Goal: Obtain resource: Download file/media

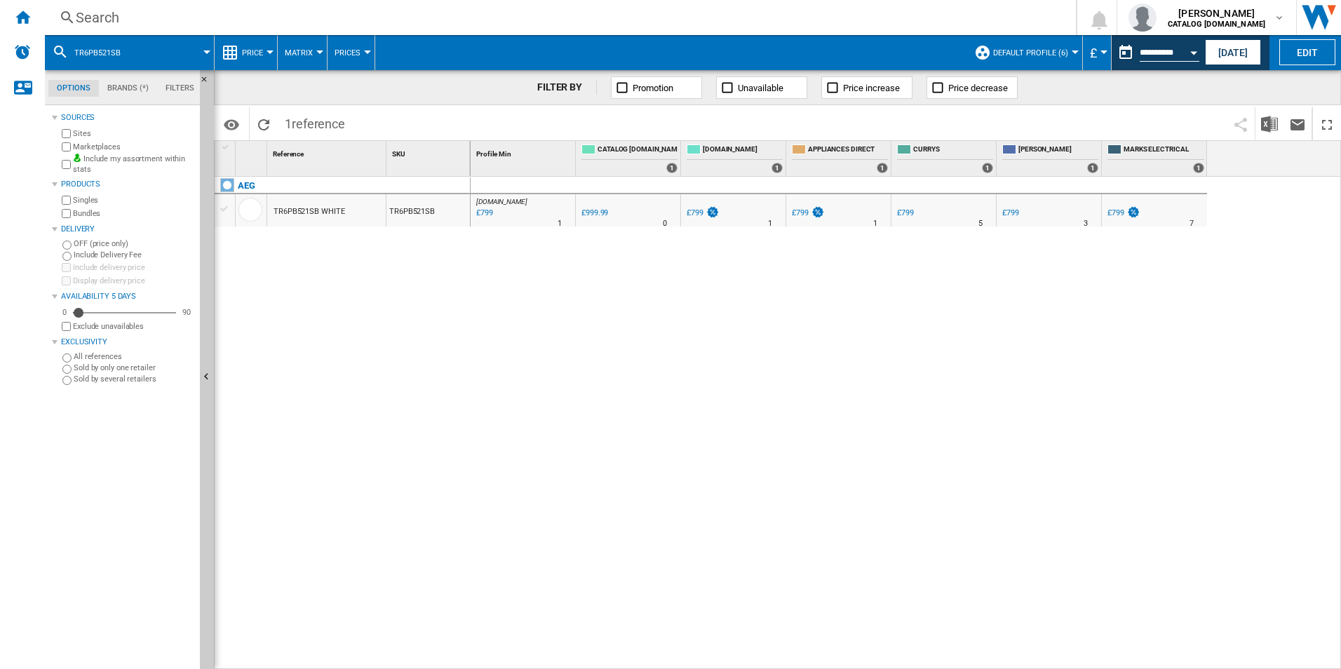
click at [573, 477] on div "[DOMAIN_NAME] : -20.1 % £799 % N/A 1 [DOMAIN_NAME] : 0.0 % £999.99 % N/A" at bounding box center [905, 423] width 871 height 493
click at [758, 512] on div "[DOMAIN_NAME] : -20.1 % £799 % N/A 1 [DOMAIN_NAME] : 0.0 % £999.99 % N/A" at bounding box center [905, 423] width 871 height 493
click at [27, 13] on ng-md-icon "Home" at bounding box center [22, 16] width 17 height 17
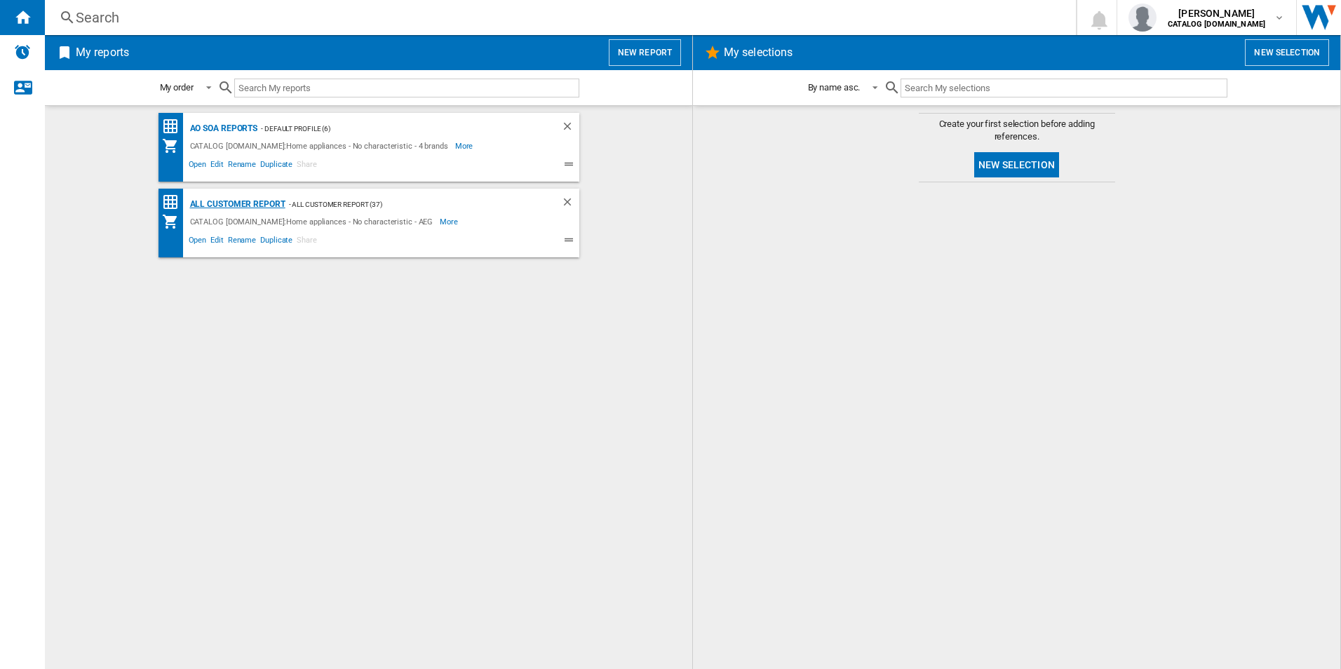
click at [243, 201] on div "All Customer Report" at bounding box center [235, 205] width 99 height 18
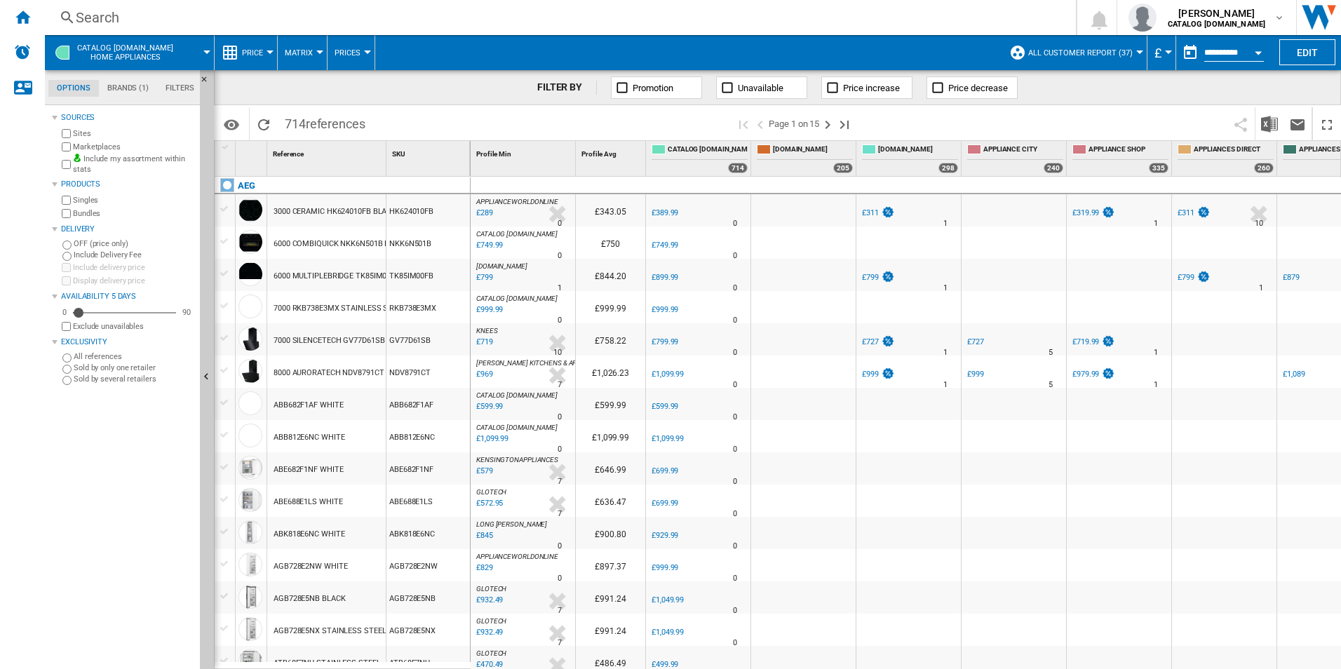
click at [1259, 42] on button "Open calendar" at bounding box center [1257, 50] width 25 height 25
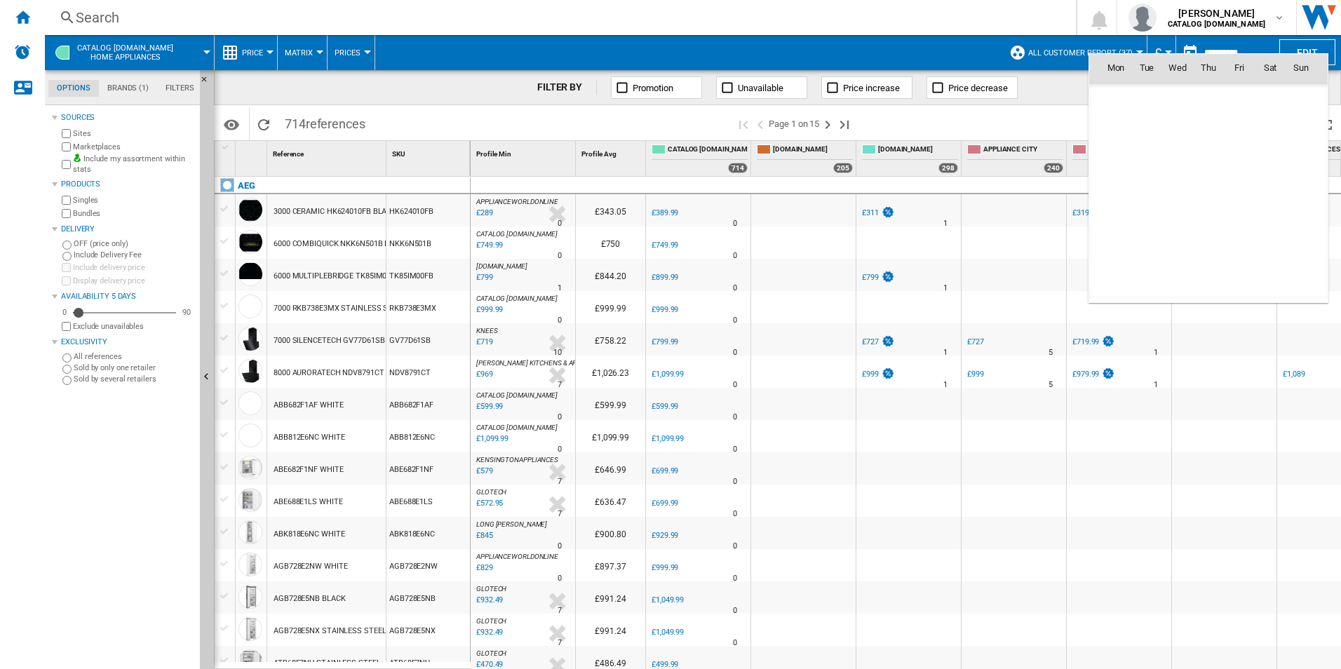
scroll to position [6689, 0]
click at [1243, 196] on span "22" at bounding box center [1239, 191] width 28 height 28
type input "**********"
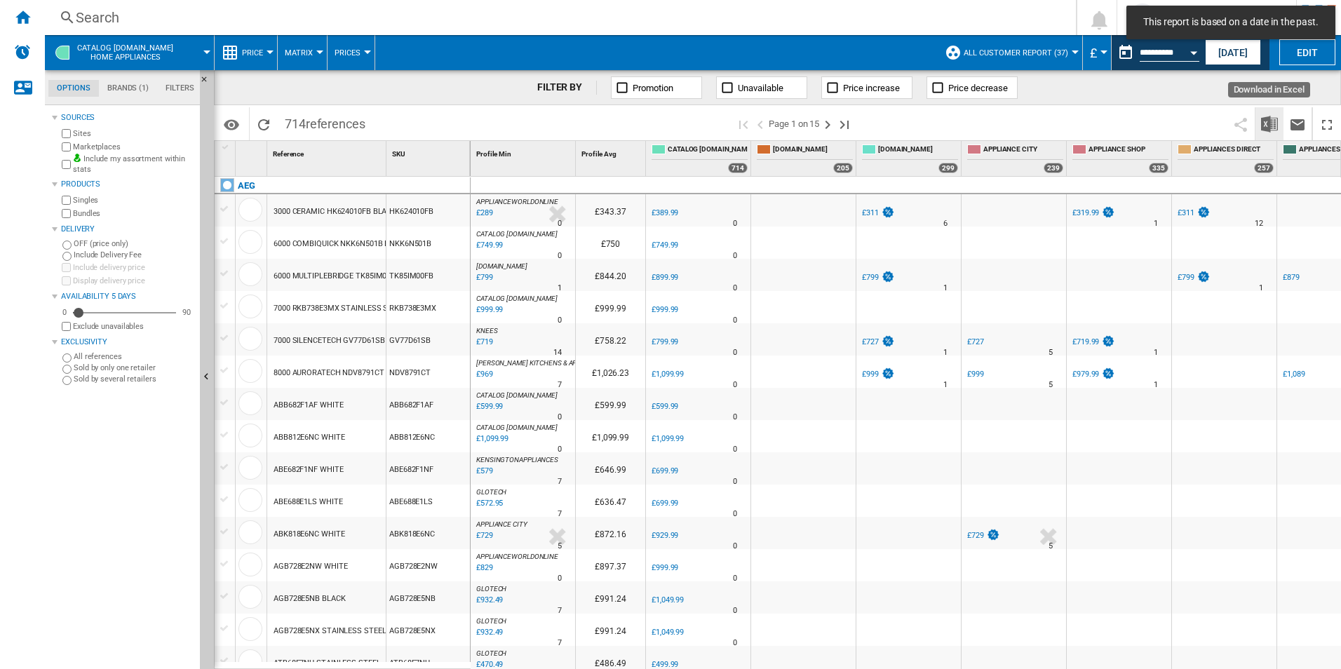
click at [1273, 128] on img "Download in Excel" at bounding box center [1269, 124] width 17 height 17
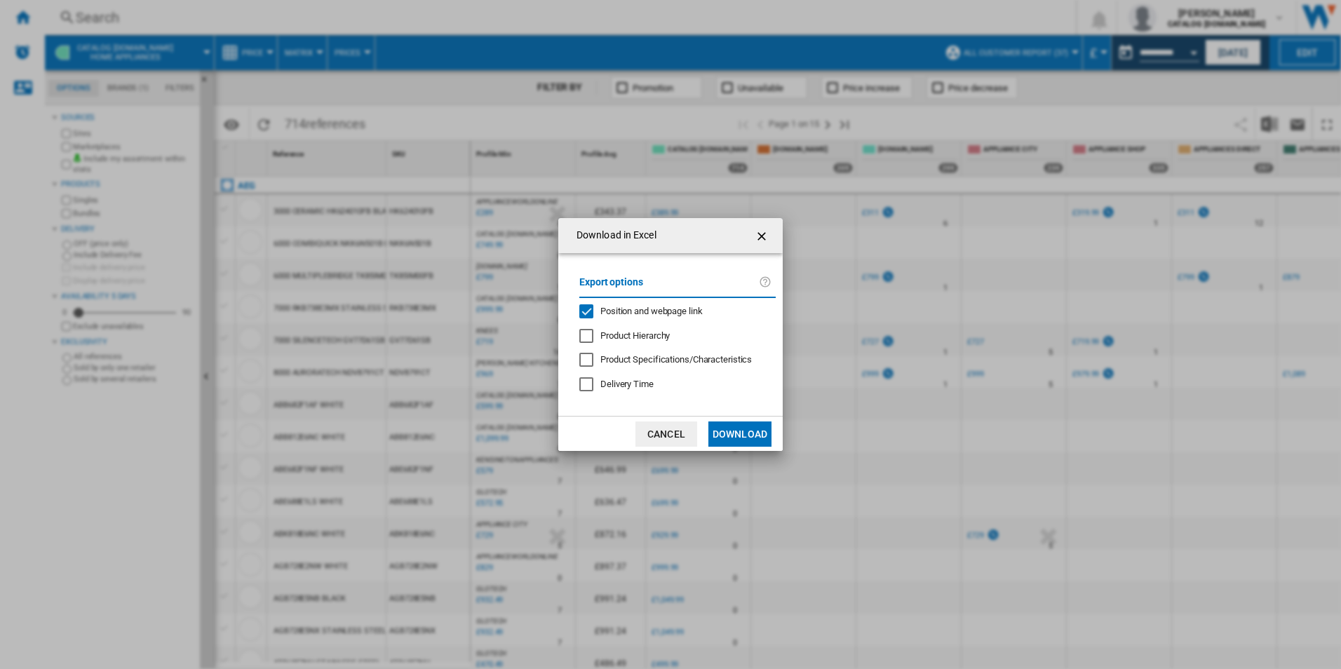
click at [640, 305] on div "Position and webpage link" at bounding box center [651, 311] width 102 height 13
click at [745, 428] on button "Download" at bounding box center [739, 433] width 63 height 25
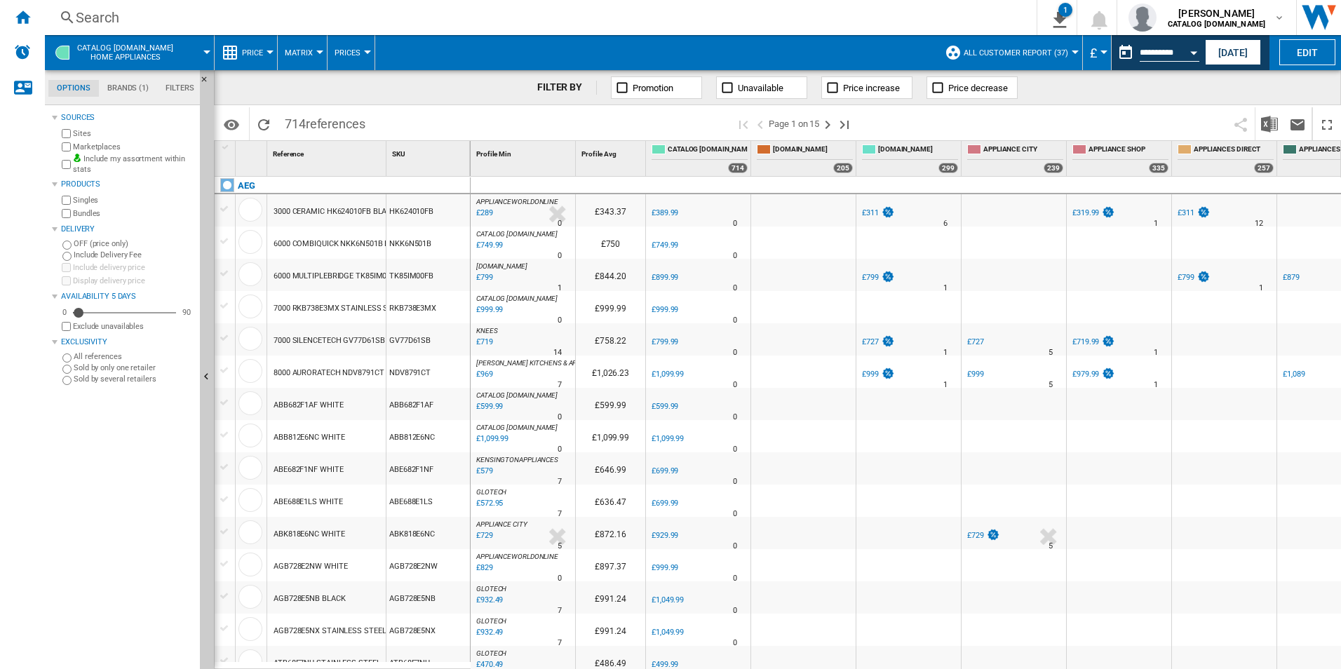
click at [1282, 91] on div "FILTER BY Promotion Unavailable Price increase Price decrease" at bounding box center [777, 87] width 1127 height 35
click at [1195, 51] on div "Open calendar" at bounding box center [1193, 53] width 7 height 4
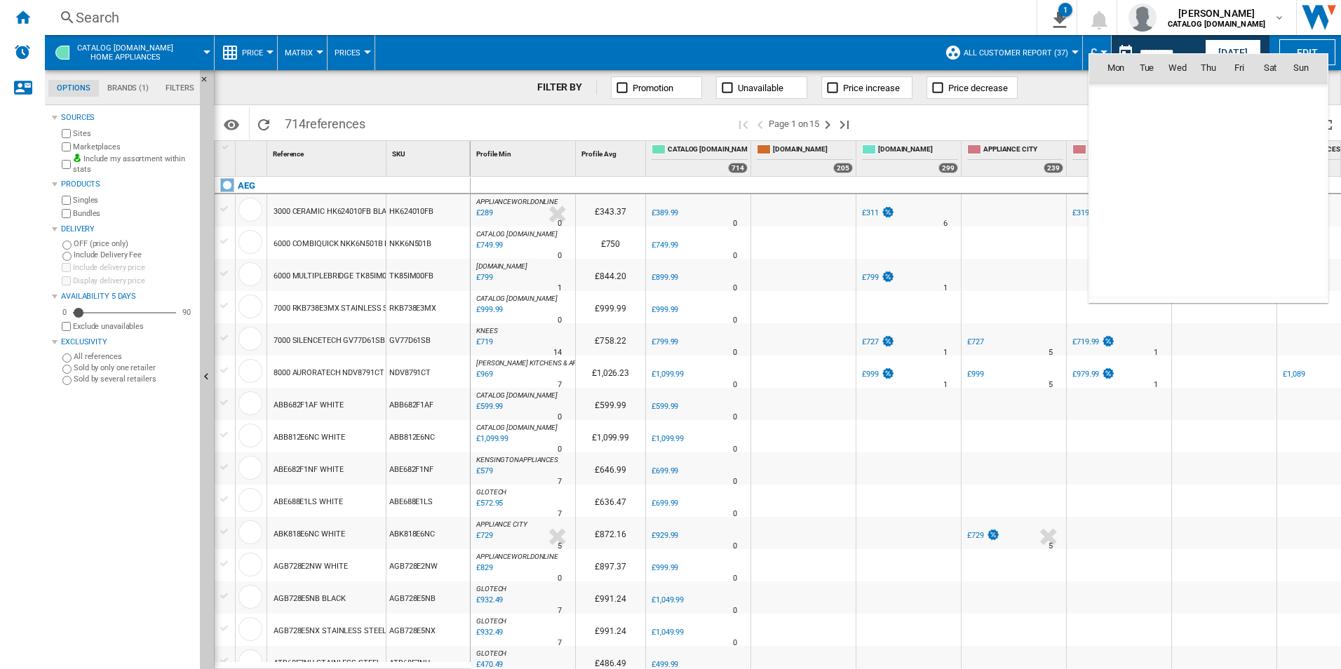
scroll to position [6689, 0]
click at [1269, 196] on span "23" at bounding box center [1270, 191] width 28 height 28
type input "**********"
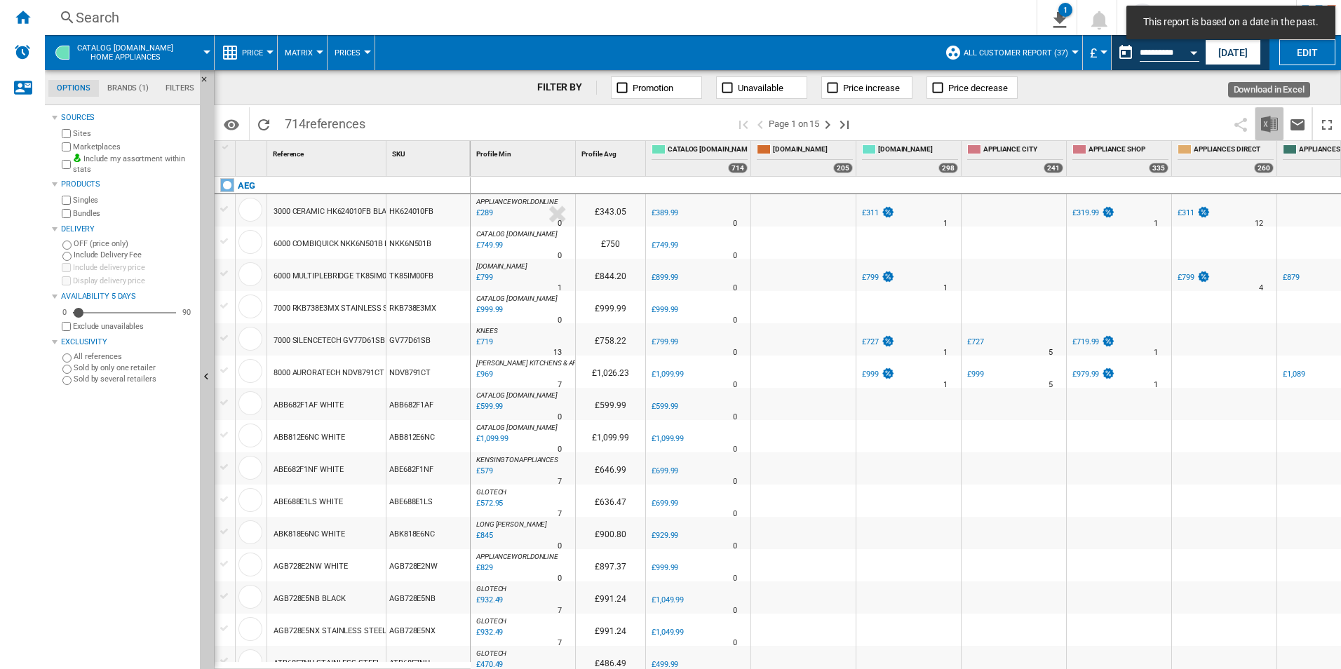
click at [1271, 131] on img "Download in Excel" at bounding box center [1269, 124] width 17 height 17
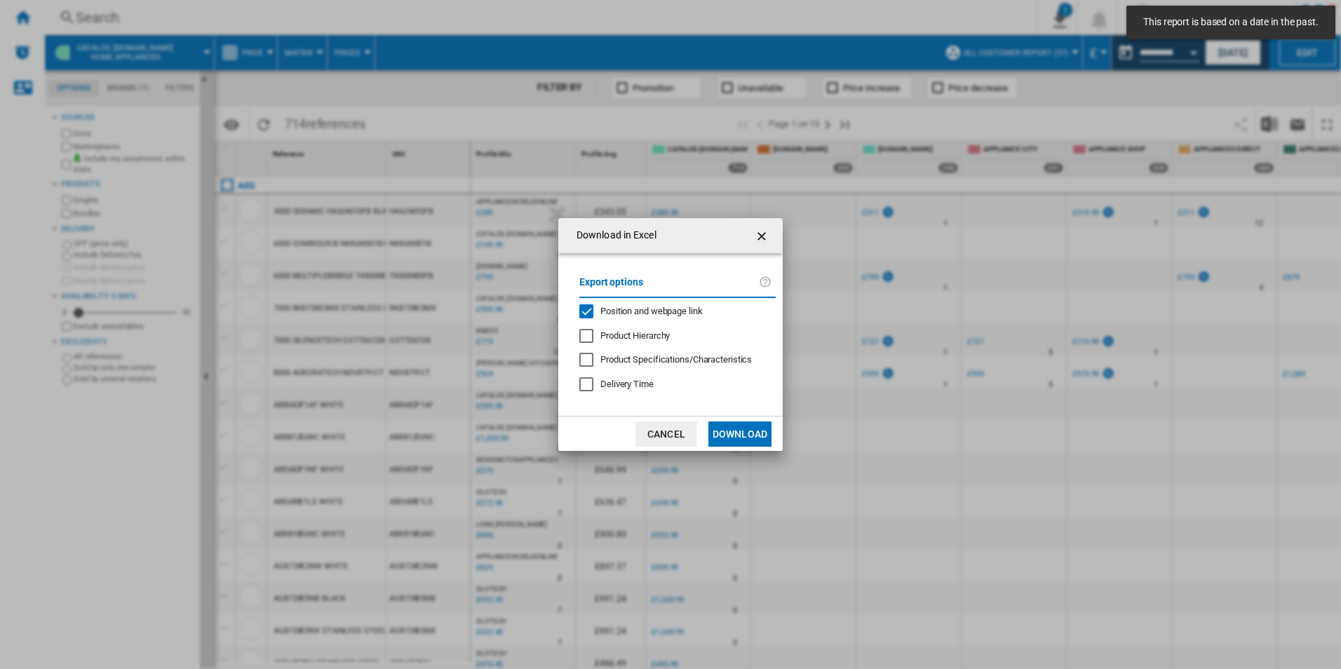
click at [630, 297] on md-divider "Download in ..." at bounding box center [677, 297] width 196 height 1
click at [634, 307] on span "Position and webpage link" at bounding box center [651, 311] width 102 height 11
click at [730, 435] on button "Download" at bounding box center [739, 433] width 63 height 25
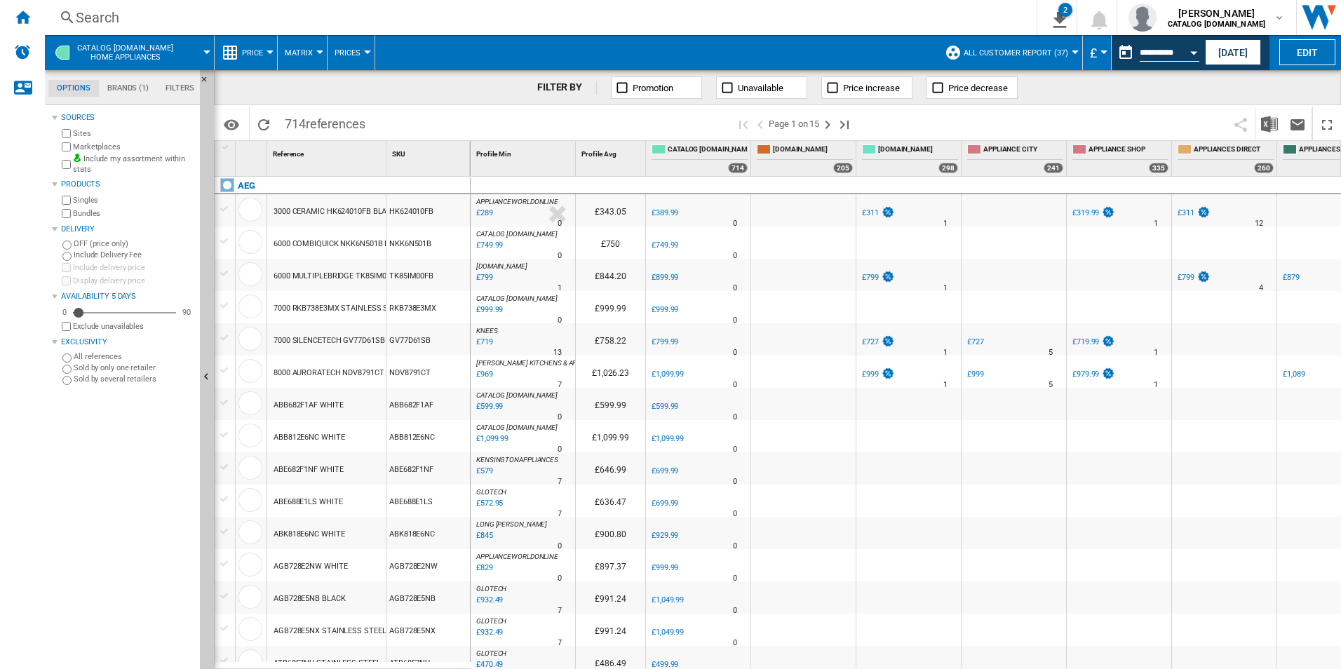
drag, startPoint x: 1290, startPoint y: 94, endPoint x: 1266, endPoint y: 87, distance: 25.5
click at [1290, 94] on div "FILTER BY Promotion Unavailable Price increase Price decrease" at bounding box center [777, 87] width 1127 height 35
click at [1192, 51] on div "Open calendar" at bounding box center [1193, 53] width 7 height 4
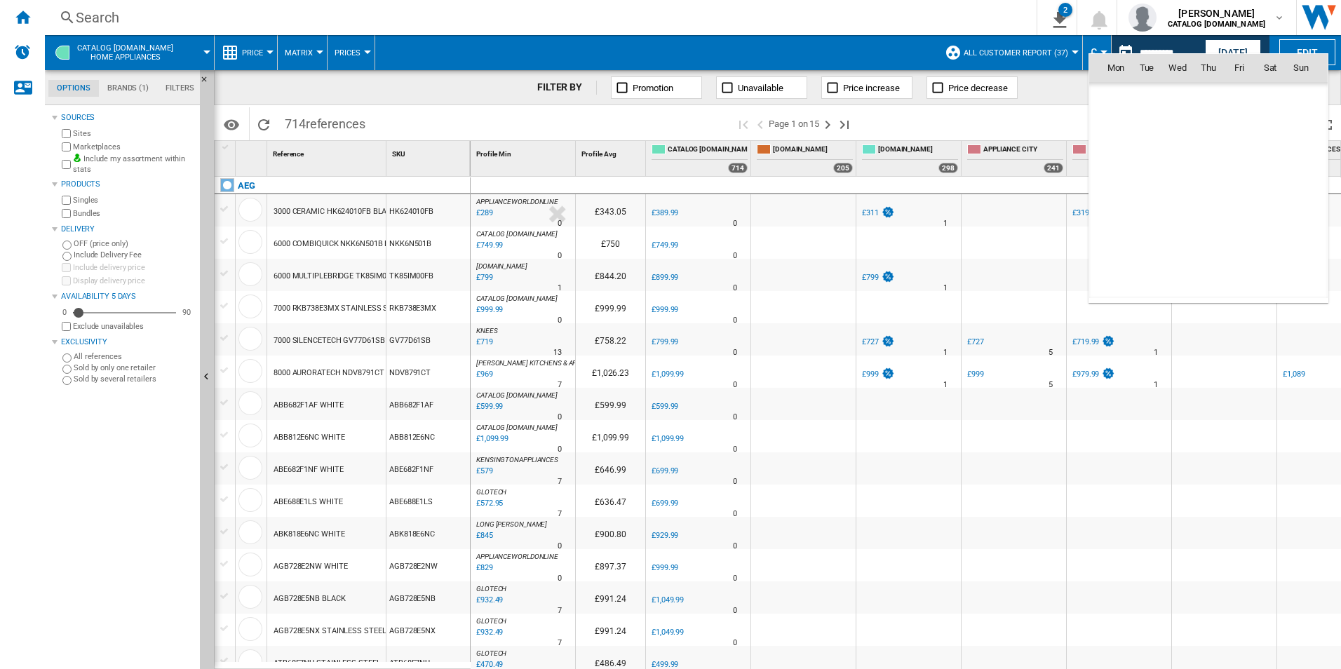
scroll to position [6689, 0]
click at [1304, 190] on span "24" at bounding box center [1301, 191] width 28 height 28
type input "**********"
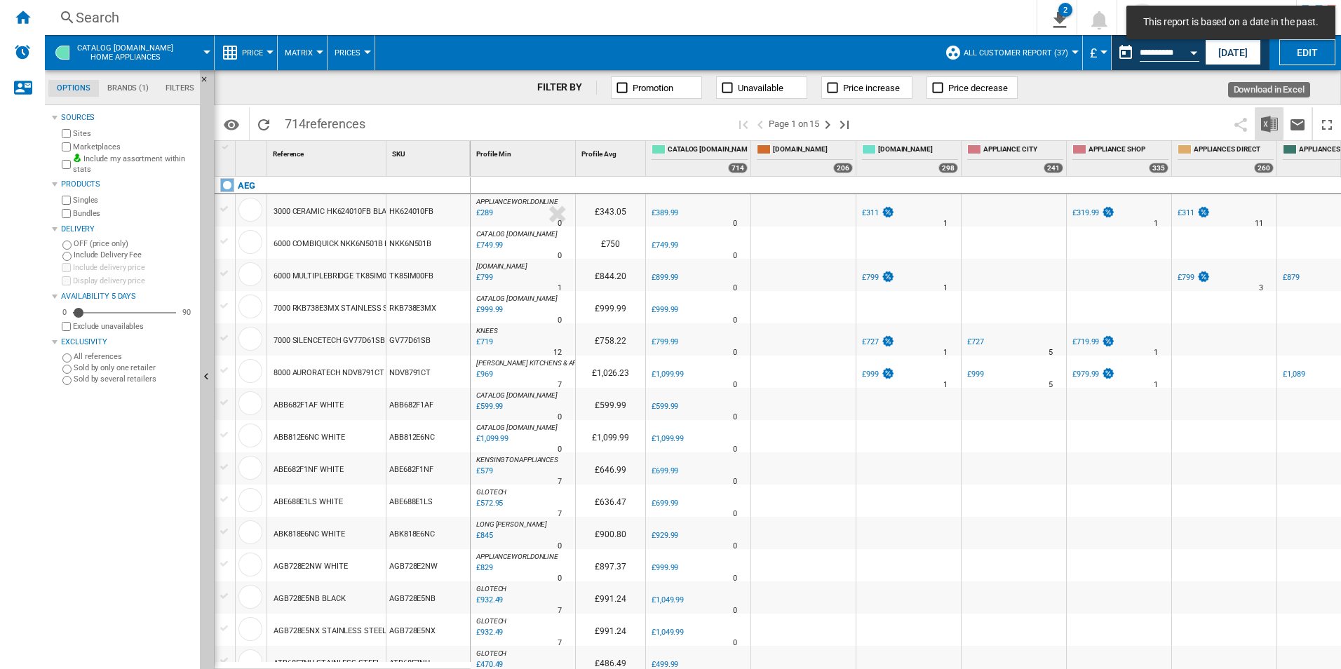
click at [1270, 125] on img "Download in Excel" at bounding box center [1269, 124] width 17 height 17
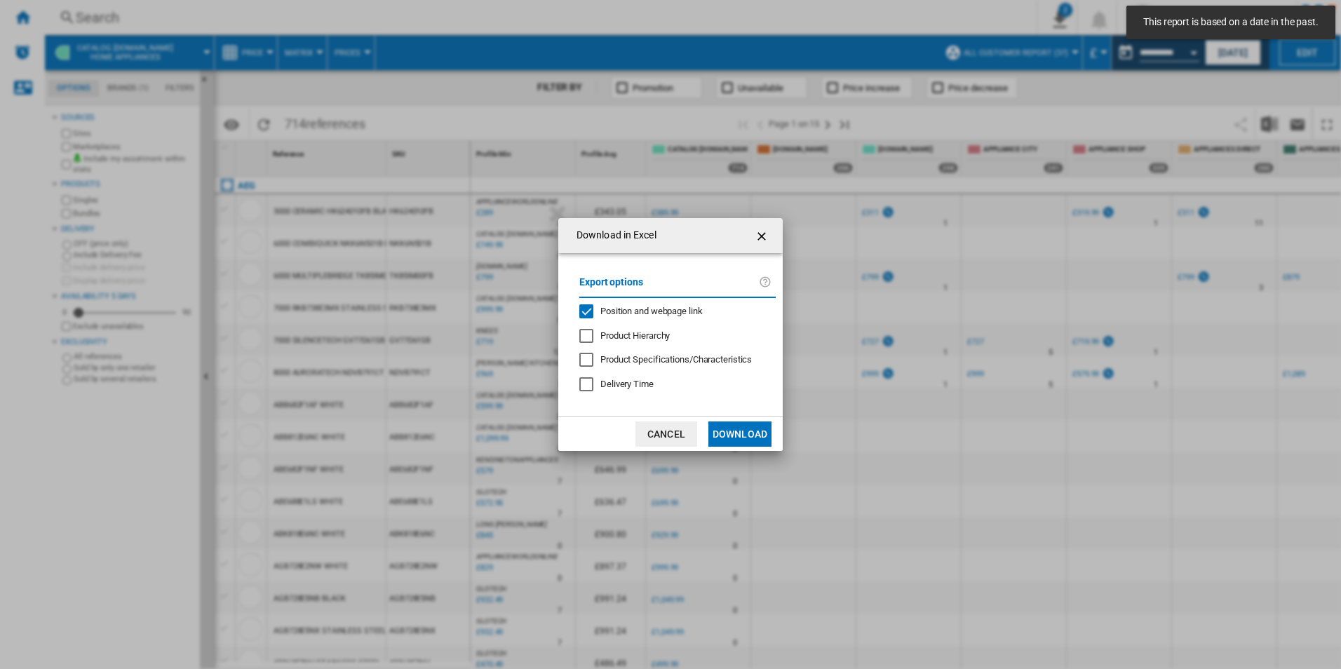
click at [647, 318] on div "Position and webpage link" at bounding box center [651, 311] width 102 height 13
click at [747, 428] on button "Download" at bounding box center [739, 433] width 63 height 25
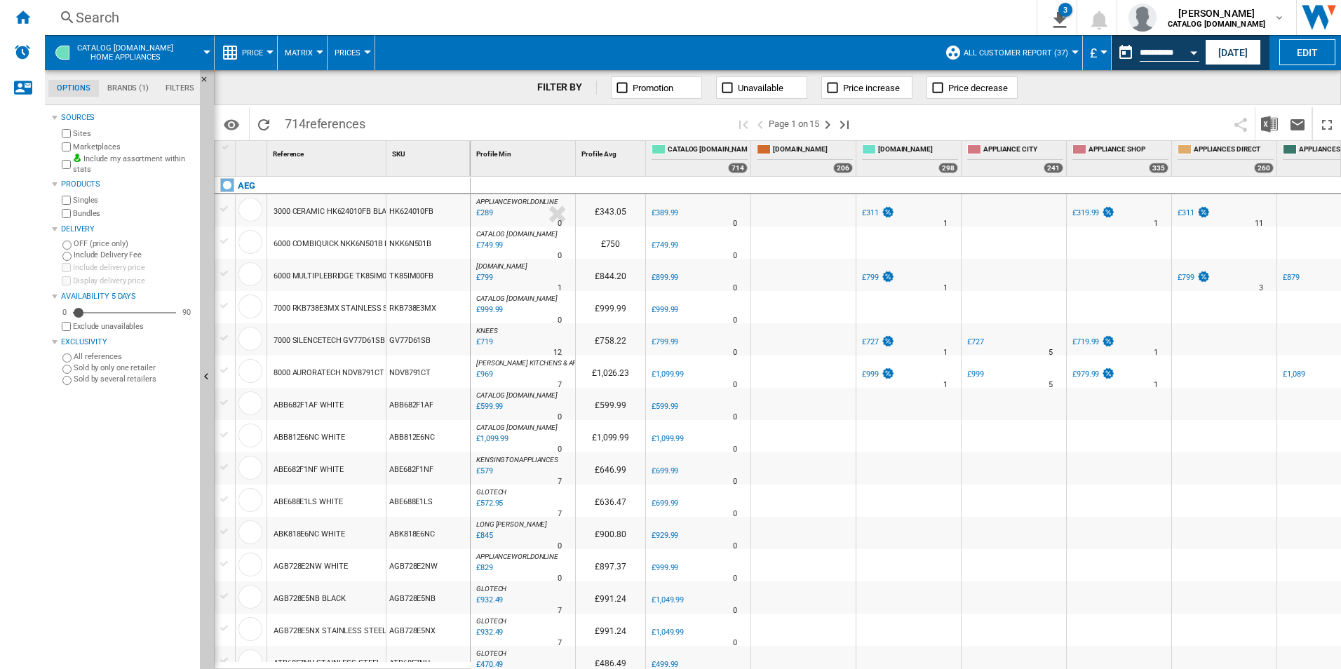
click at [934, 21] on div "Search" at bounding box center [538, 18] width 924 height 20
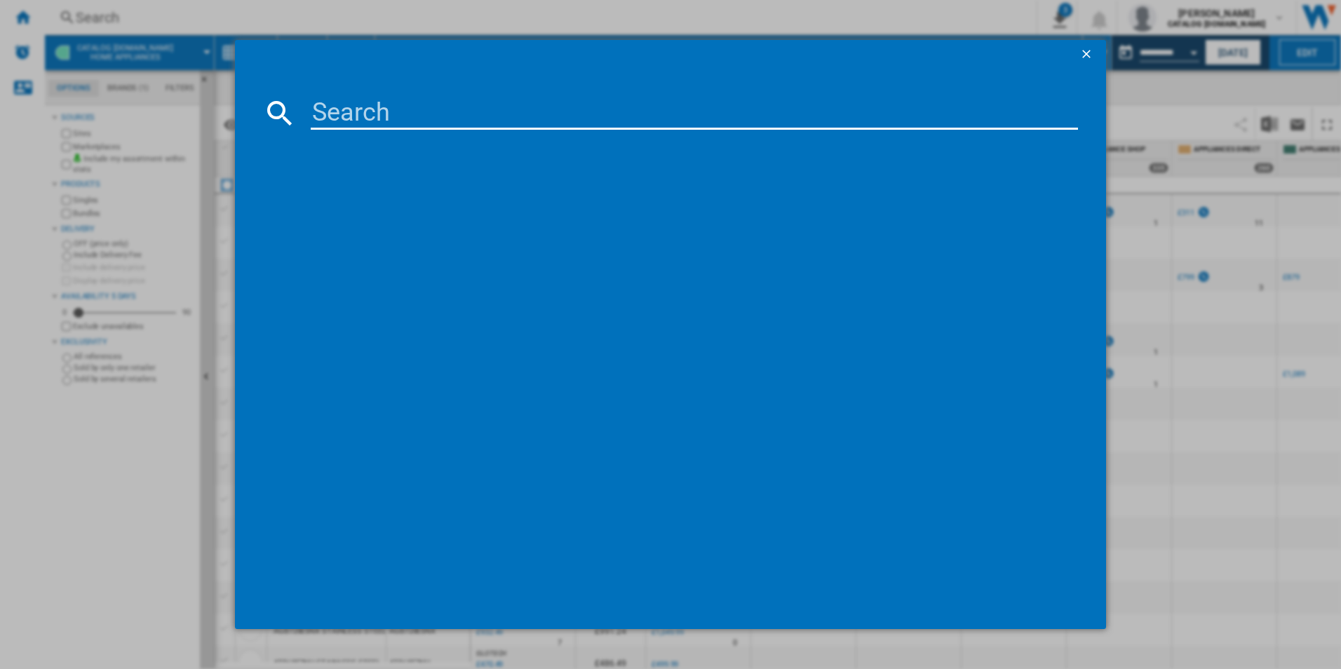
click at [40, 32] on div at bounding box center [670, 334] width 1341 height 669
click at [1086, 51] on ng-md-icon "getI18NText('BUTTONS.CLOSE_DIALOG')" at bounding box center [1087, 55] width 17 height 17
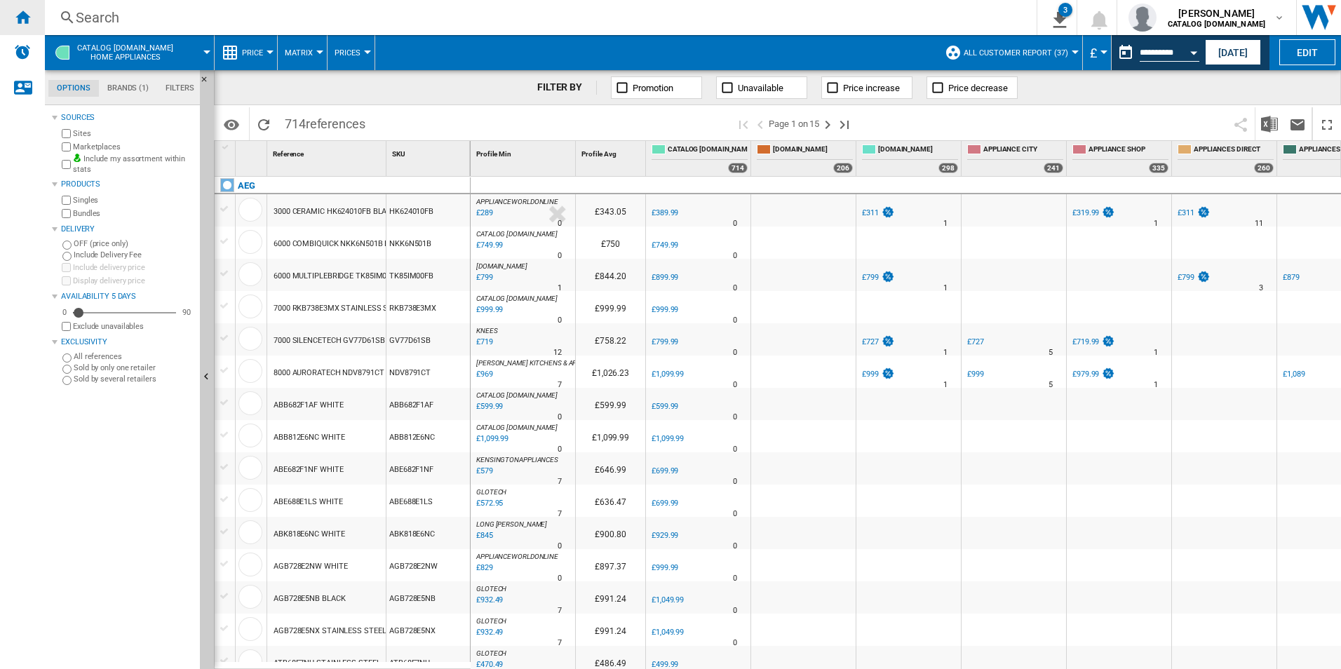
click at [28, 8] on div "Home" at bounding box center [22, 17] width 45 height 35
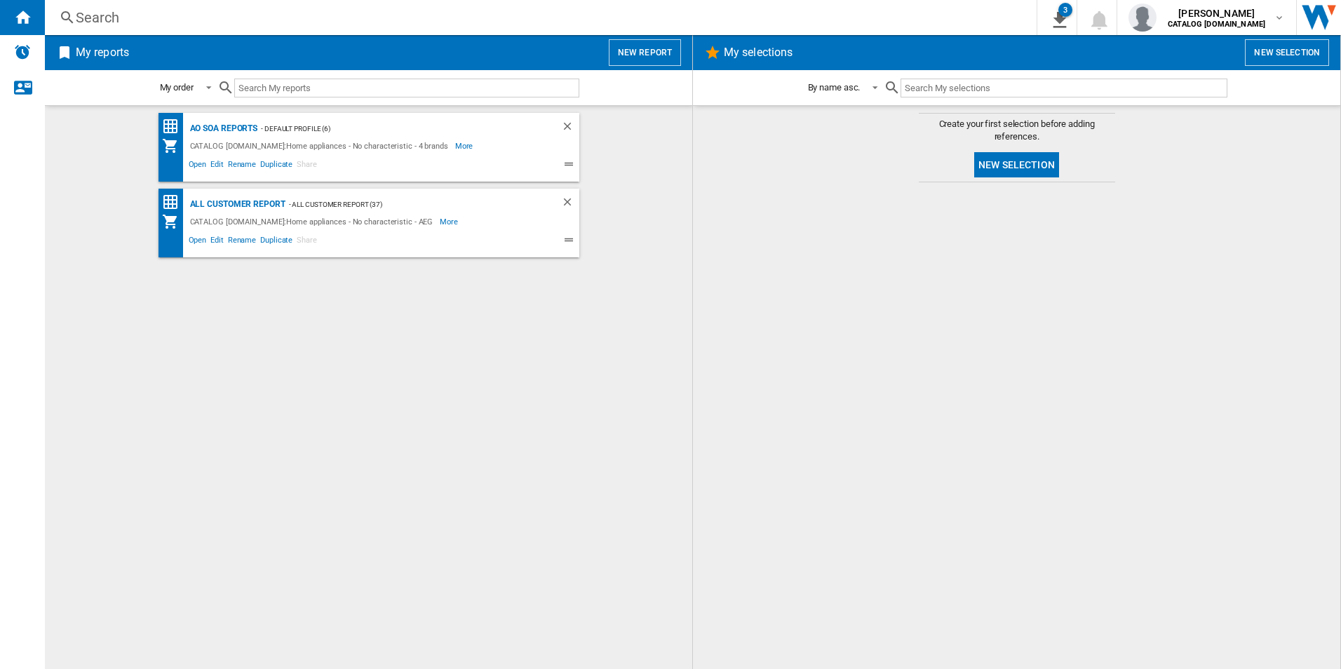
click at [672, 381] on div "AO SOA Reports - Default profile (6) CATALOG [DOMAIN_NAME]:Home appliances - No…" at bounding box center [368, 387] width 619 height 549
